Goal: Entertainment & Leisure: Consume media (video, audio)

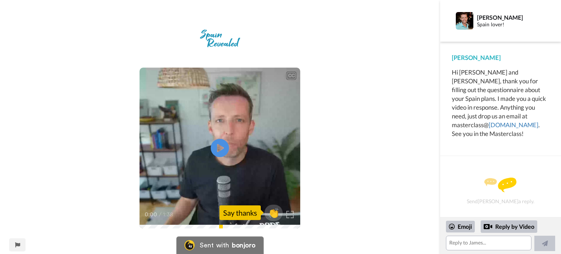
click at [345, 103] on div "CC Play/Pause 0:00 / 1:38 👏 Say thanks" at bounding box center [220, 132] width 440 height 216
drag, startPoint x: 290, startPoint y: 212, endPoint x: 290, endPoint y: 256, distance: 44.2
click at [290, 212] on img at bounding box center [289, 214] width 7 height 7
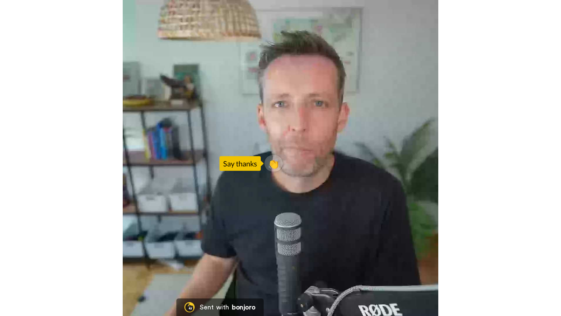
click at [304, 187] on video at bounding box center [280, 158] width 561 height 316
click at [206, 188] on video at bounding box center [280, 158] width 561 height 316
drag, startPoint x: 468, startPoint y: 239, endPoint x: 499, endPoint y: 257, distance: 35.9
click at [468, 239] on video at bounding box center [280, 158] width 561 height 316
click at [495, 251] on video at bounding box center [280, 158] width 561 height 316
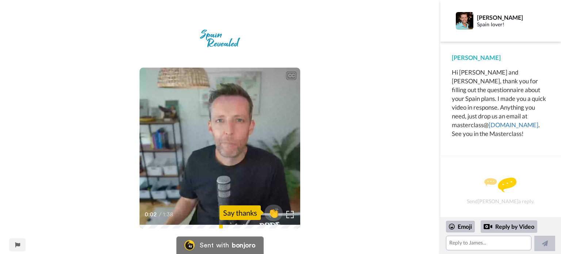
drag, startPoint x: 398, startPoint y: 183, endPoint x: 374, endPoint y: 175, distance: 25.8
click at [391, 180] on div "CC Play/Pause Hey, [PERSON_NAME] and [PERSON_NAME], how are you both? 0:02 / 1:…" at bounding box center [220, 132] width 440 height 216
click at [272, 170] on video at bounding box center [220, 148] width 161 height 161
click at [250, 215] on div "Say thanks" at bounding box center [240, 212] width 41 height 15
